Goal: Information Seeking & Learning: Learn about a topic

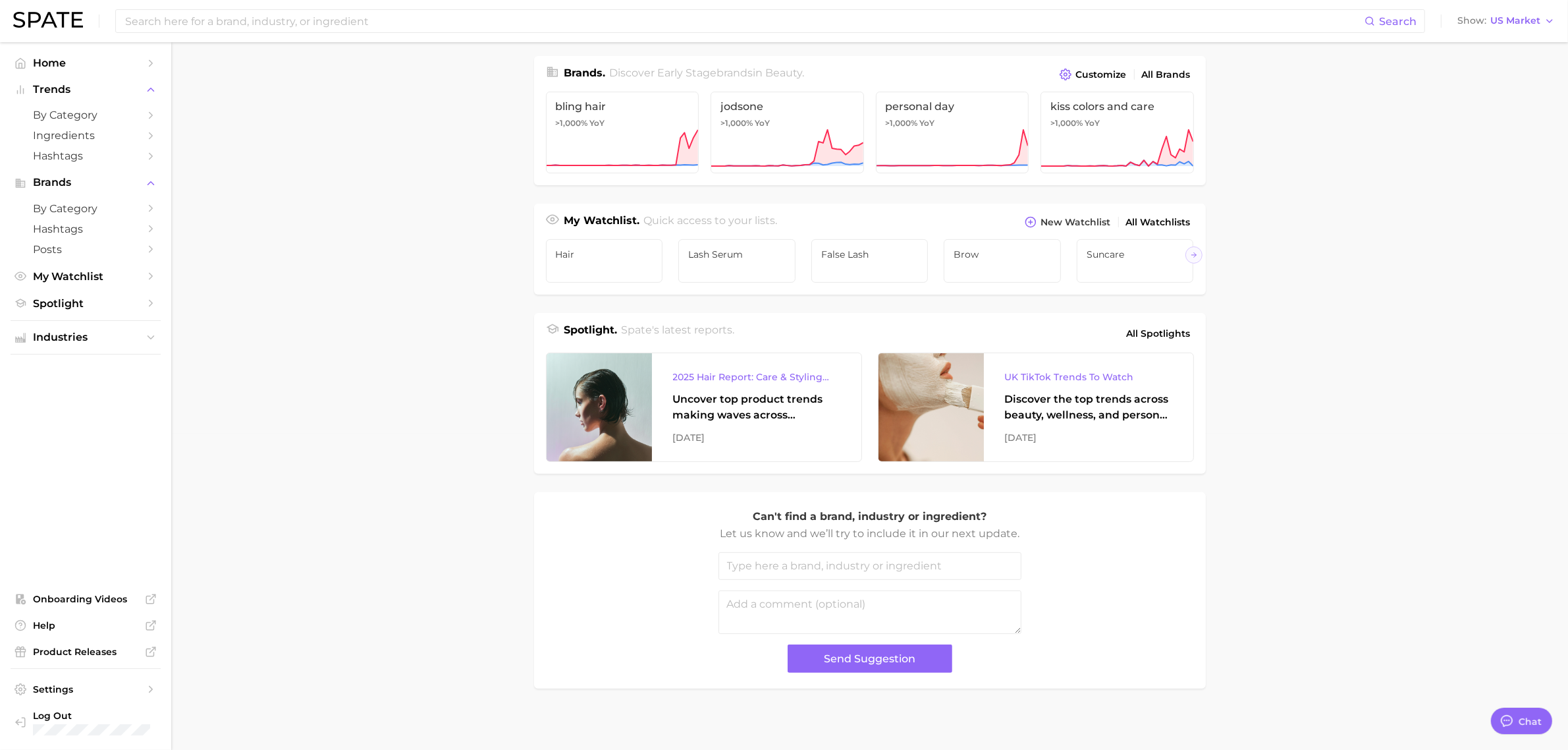
scroll to position [316, 0]
click at [140, 305] on link "Spotlight" at bounding box center [85, 304] width 150 height 21
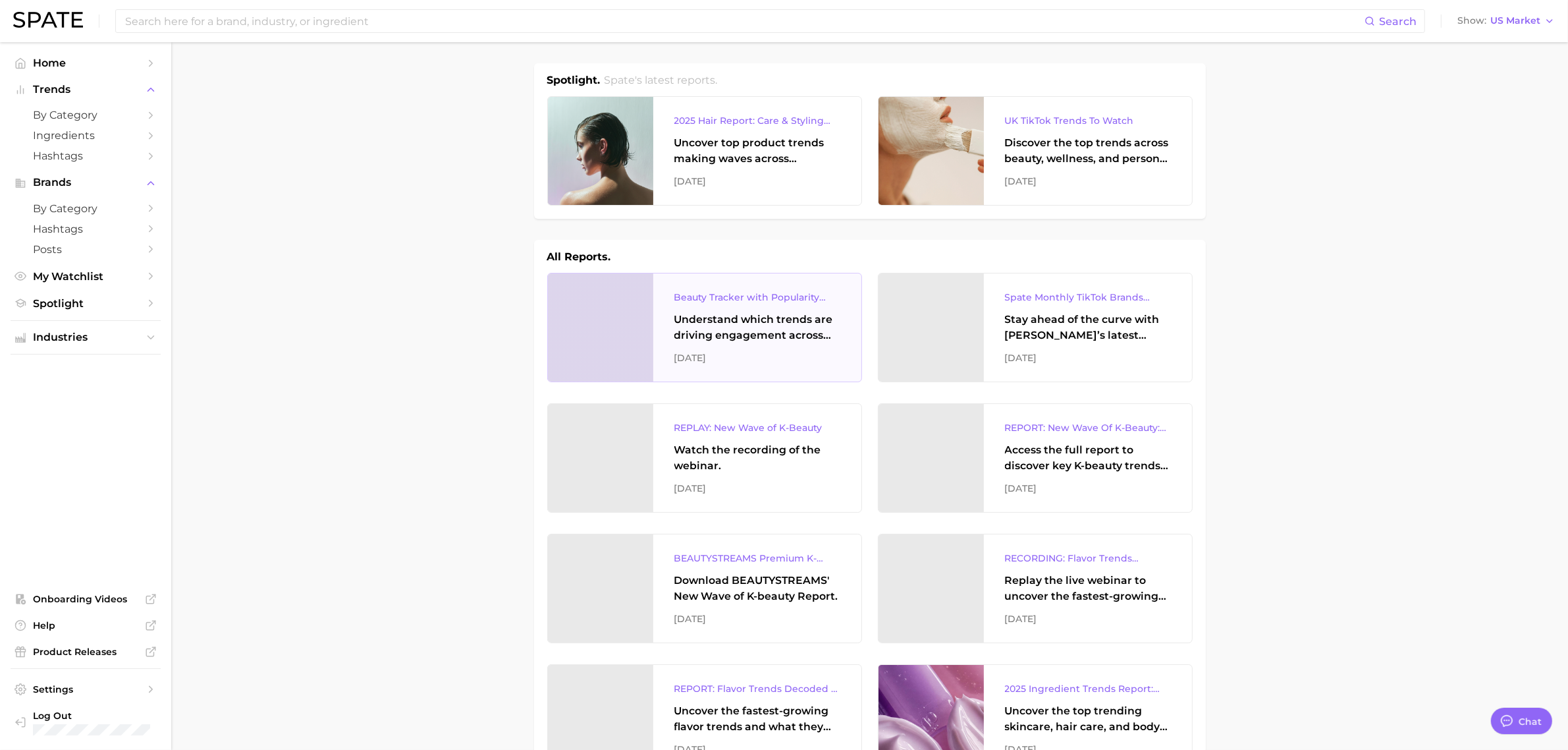
click at [776, 301] on div "Beauty Tracker with Popularity Index" at bounding box center [758, 297] width 166 height 16
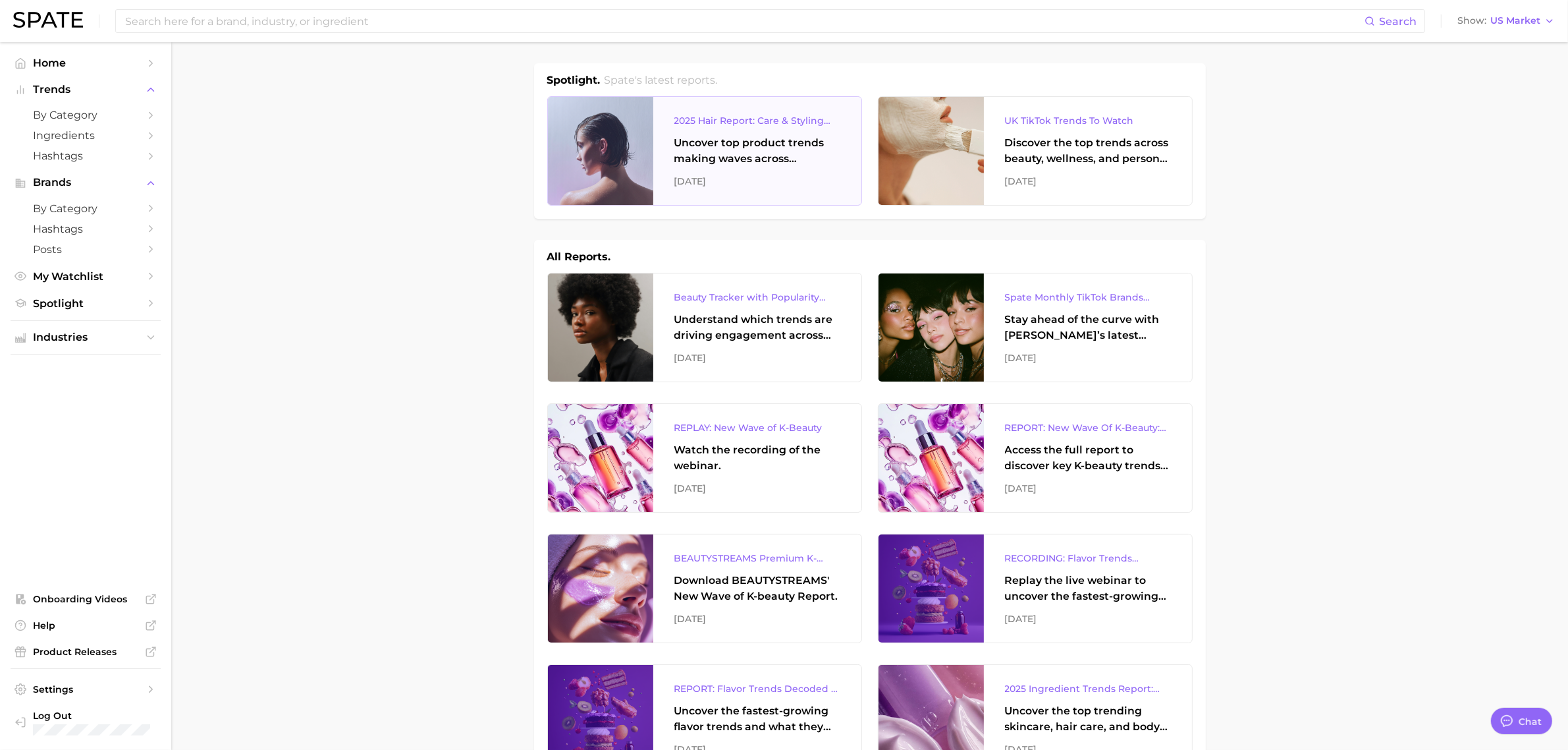
click at [762, 129] on div "2025 Hair Report: Care & Styling Products Uncover top product trends making wav…" at bounding box center [757, 150] width 208 height 108
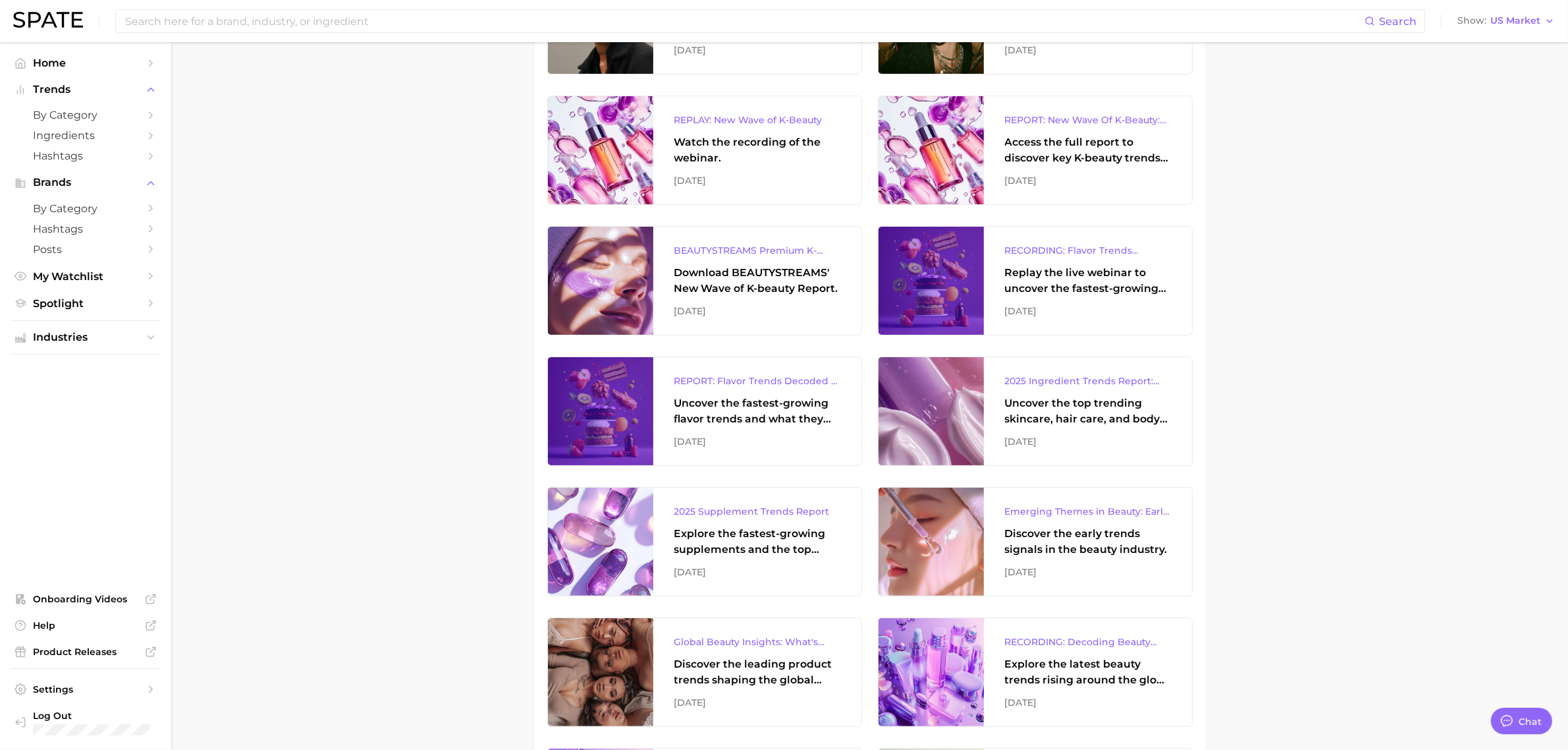
scroll to position [368, 0]
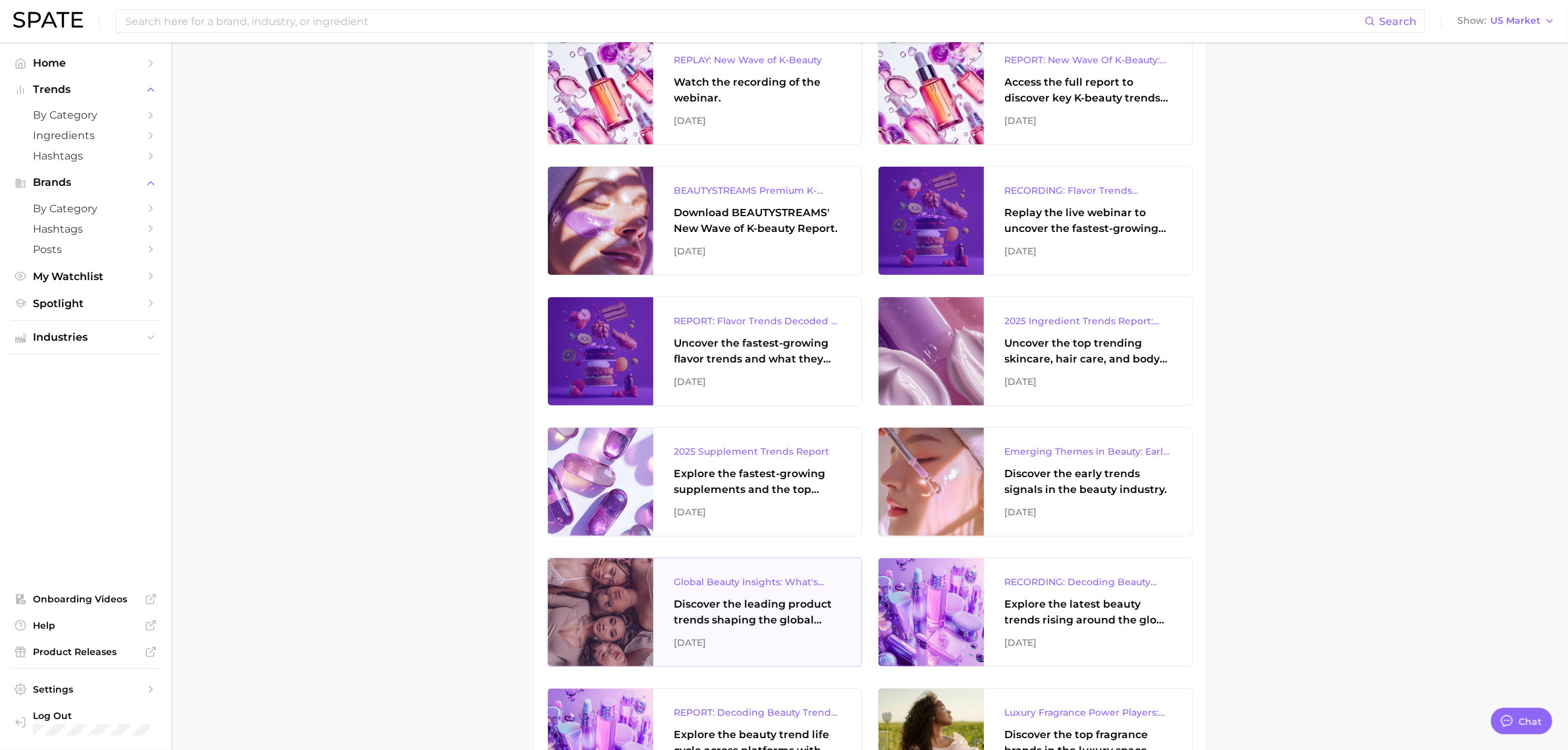
click at [758, 633] on div "Global Beauty Insights: What's Trending & What's Ahead? Discover the leading pr…" at bounding box center [757, 612] width 208 height 108
